Goal: Task Accomplishment & Management: Manage account settings

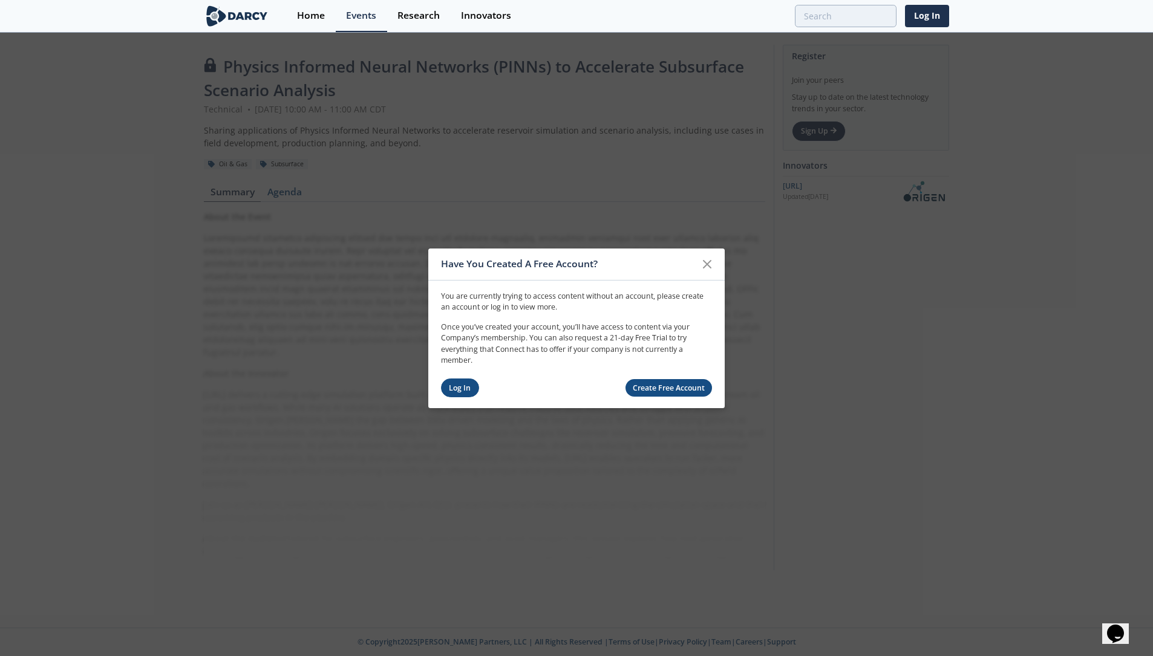
click at [463, 385] on link "Log In" at bounding box center [460, 388] width 38 height 19
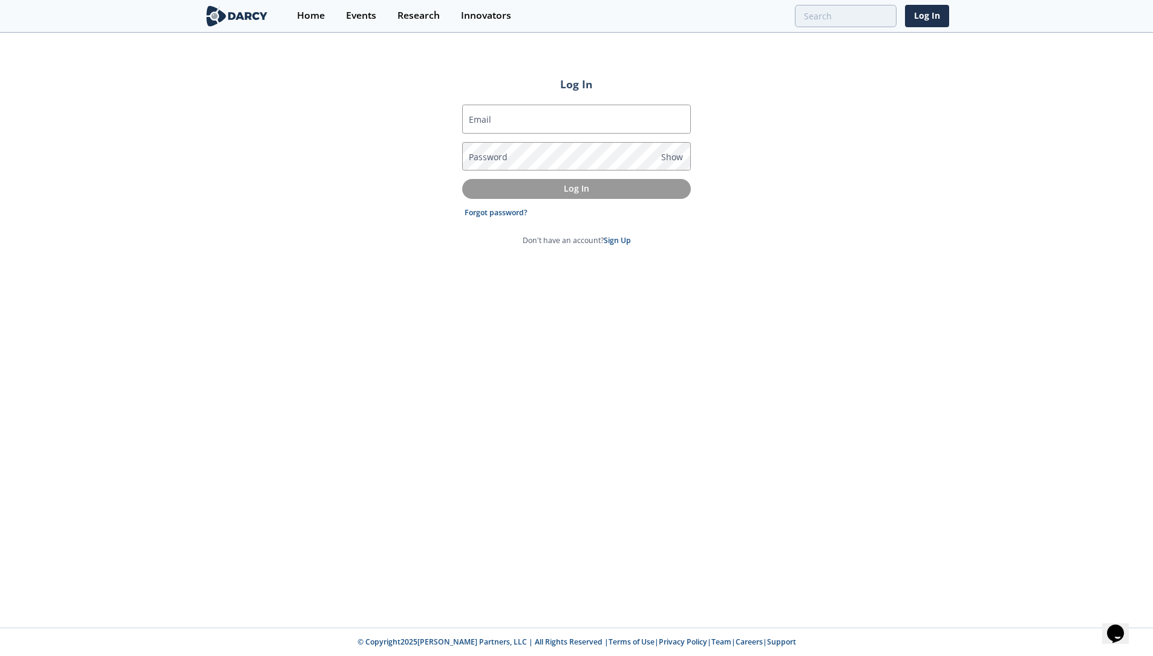
type input "[PERSON_NAME][EMAIL_ADDRESS][PERSON_NAME][DOMAIN_NAME]"
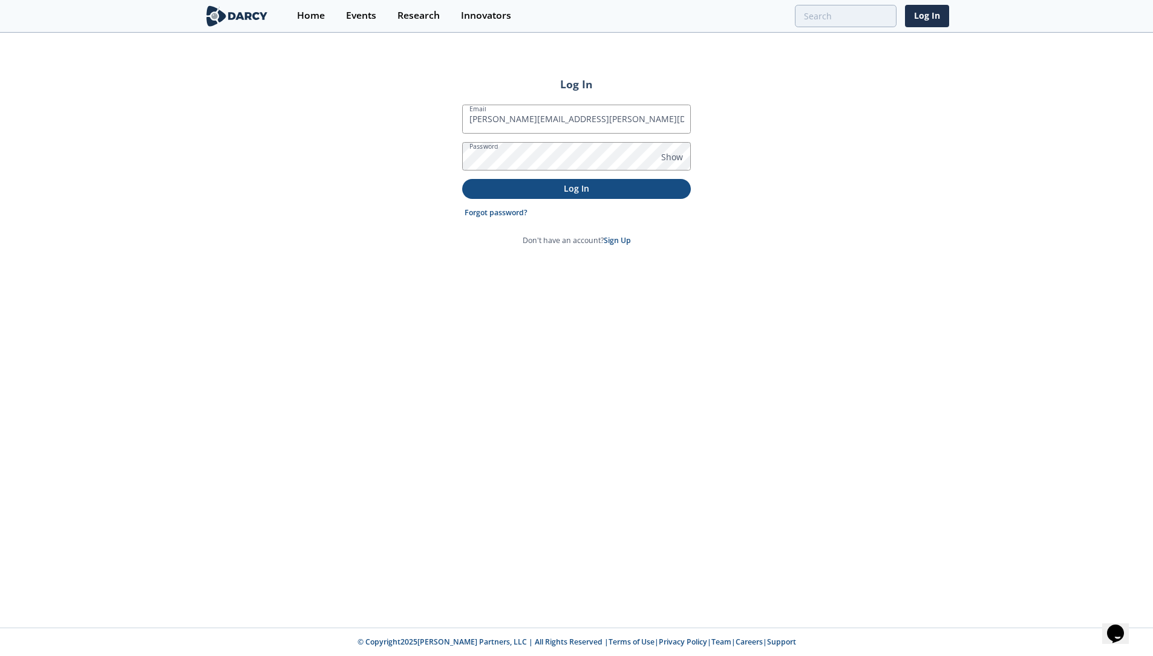
click at [582, 189] on p "Log In" at bounding box center [577, 188] width 212 height 13
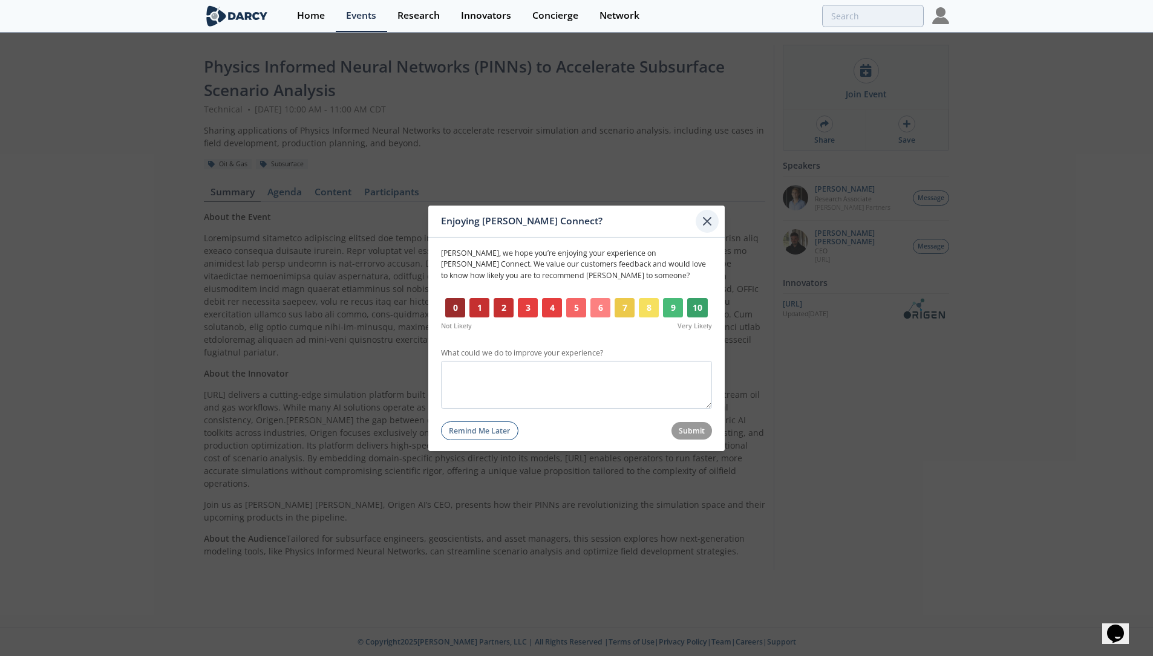
click at [708, 225] on icon at bounding box center [707, 220] width 15 height 15
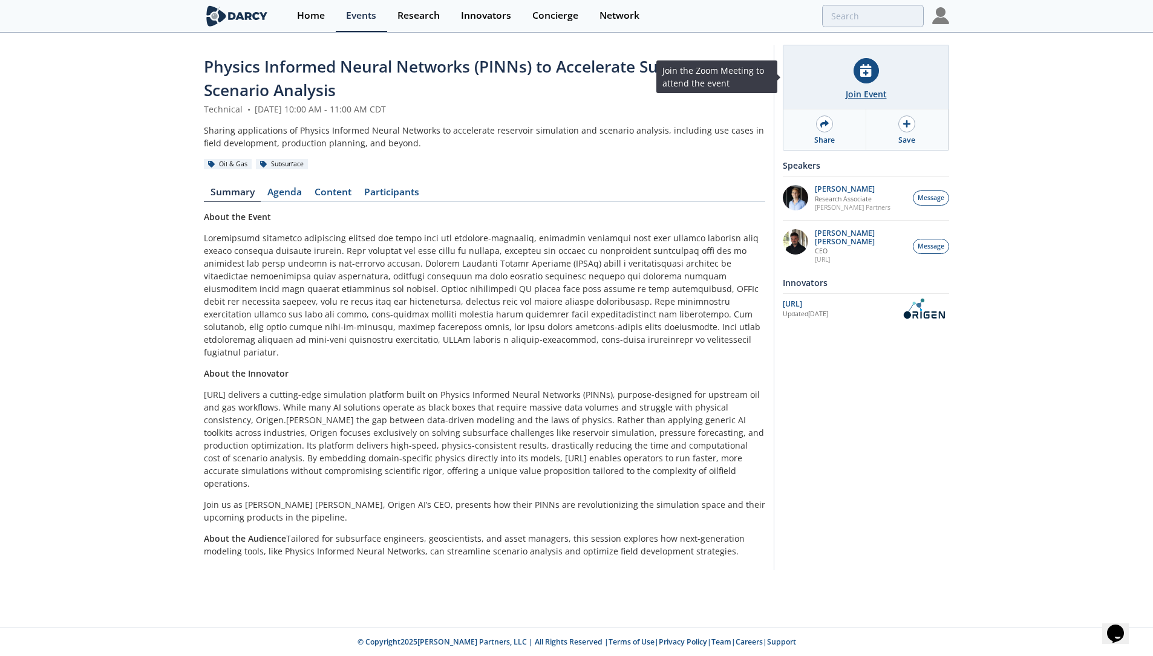
click at [865, 76] on icon at bounding box center [865, 70] width 11 height 13
